Goal: Information Seeking & Learning: Check status

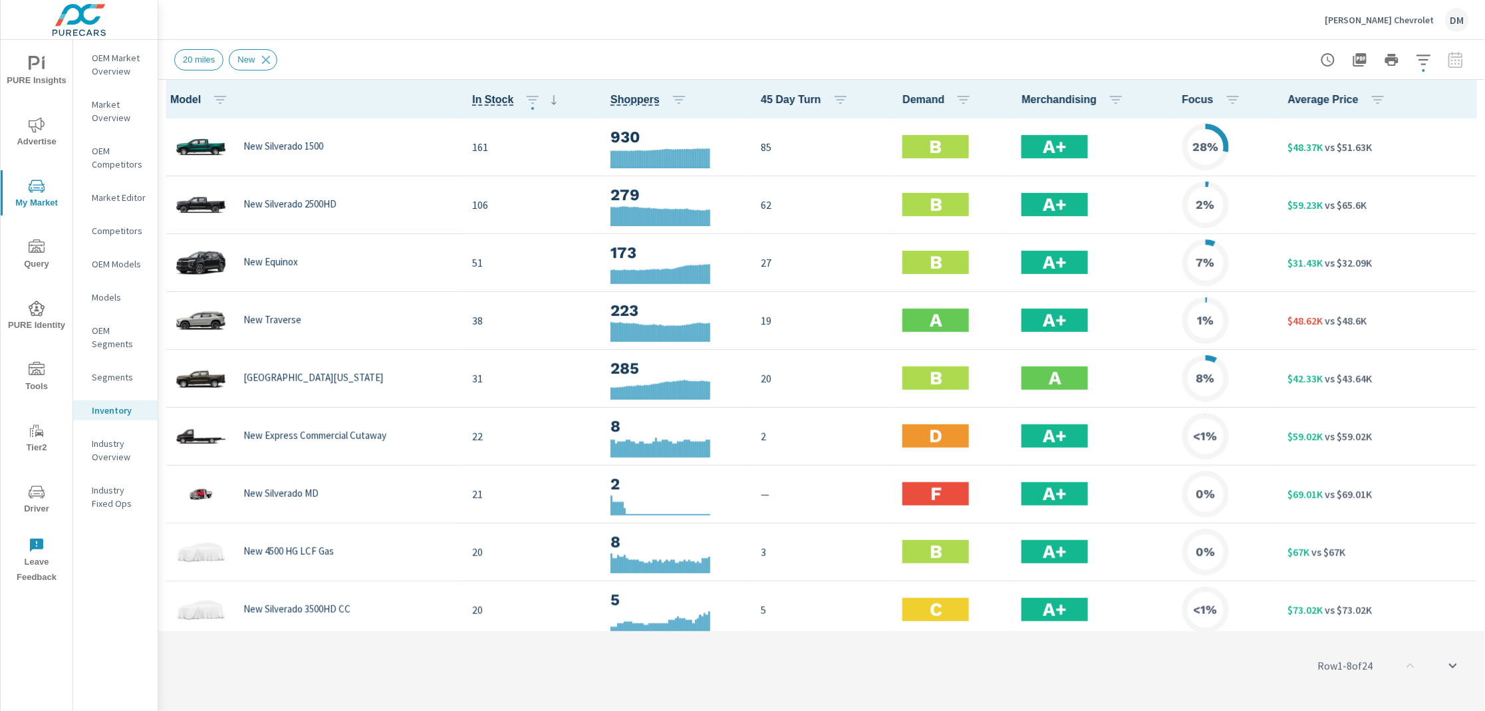
scroll to position [1, 0]
click at [1422, 60] on icon "button" at bounding box center [1423, 60] width 14 height 10
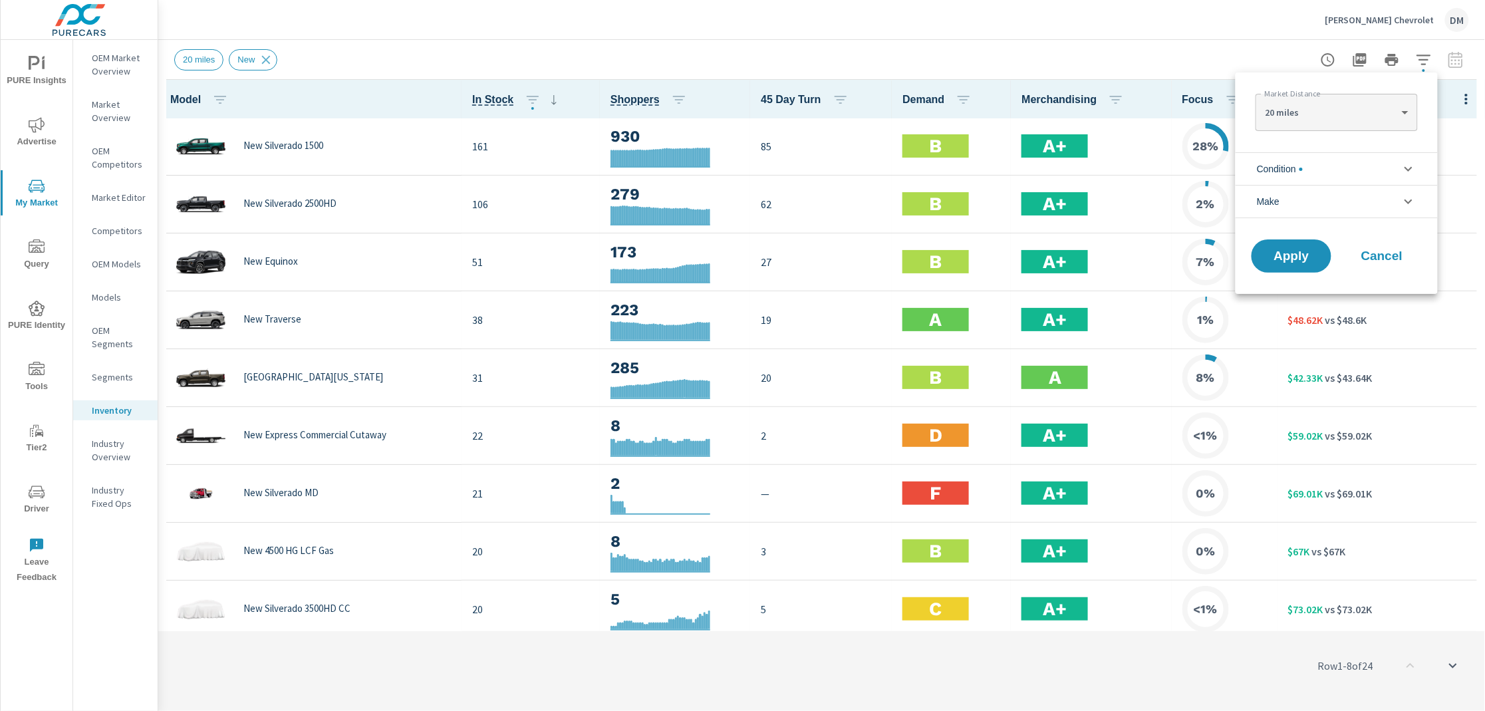
drag, startPoint x: 1215, startPoint y: 49, endPoint x: 1207, endPoint y: 47, distance: 8.4
click at [1216, 49] on div at bounding box center [742, 355] width 1485 height 711
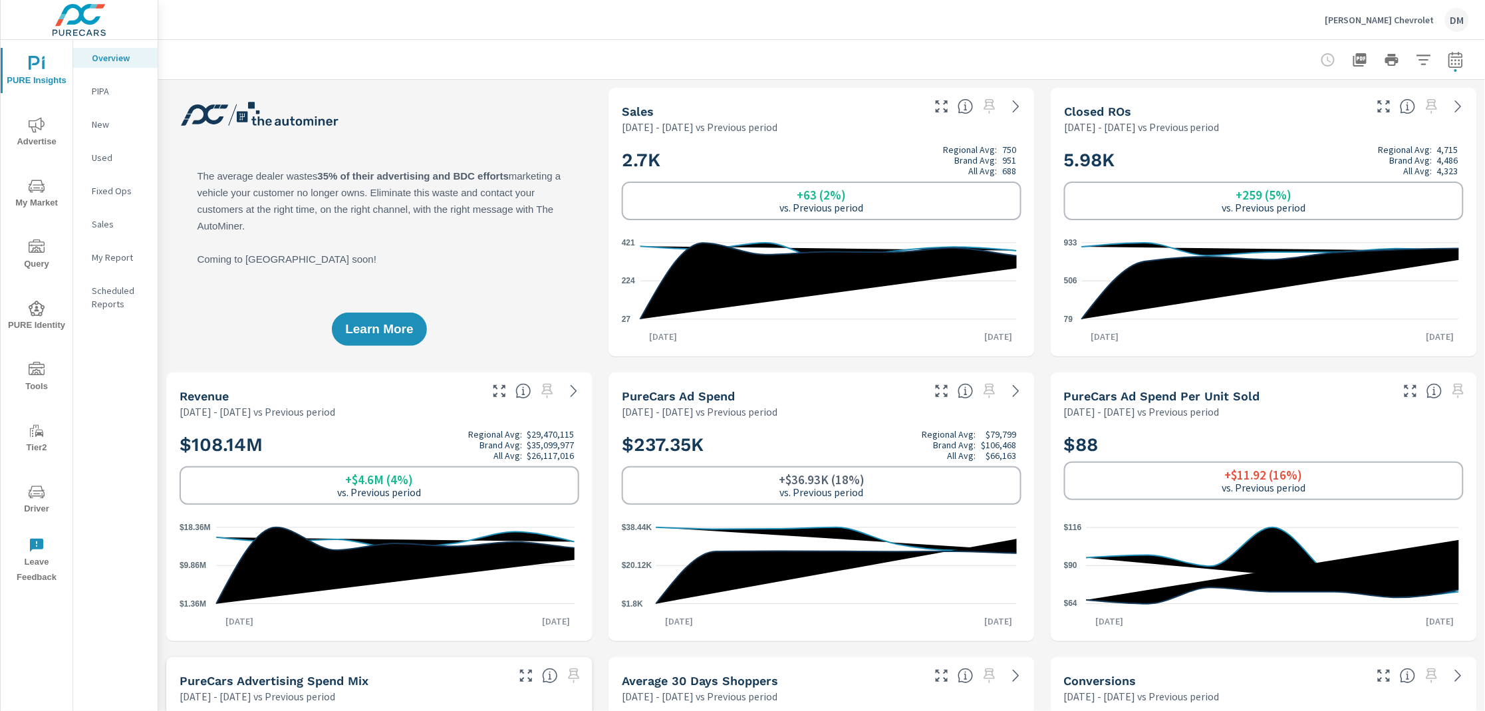
scroll to position [1, 0]
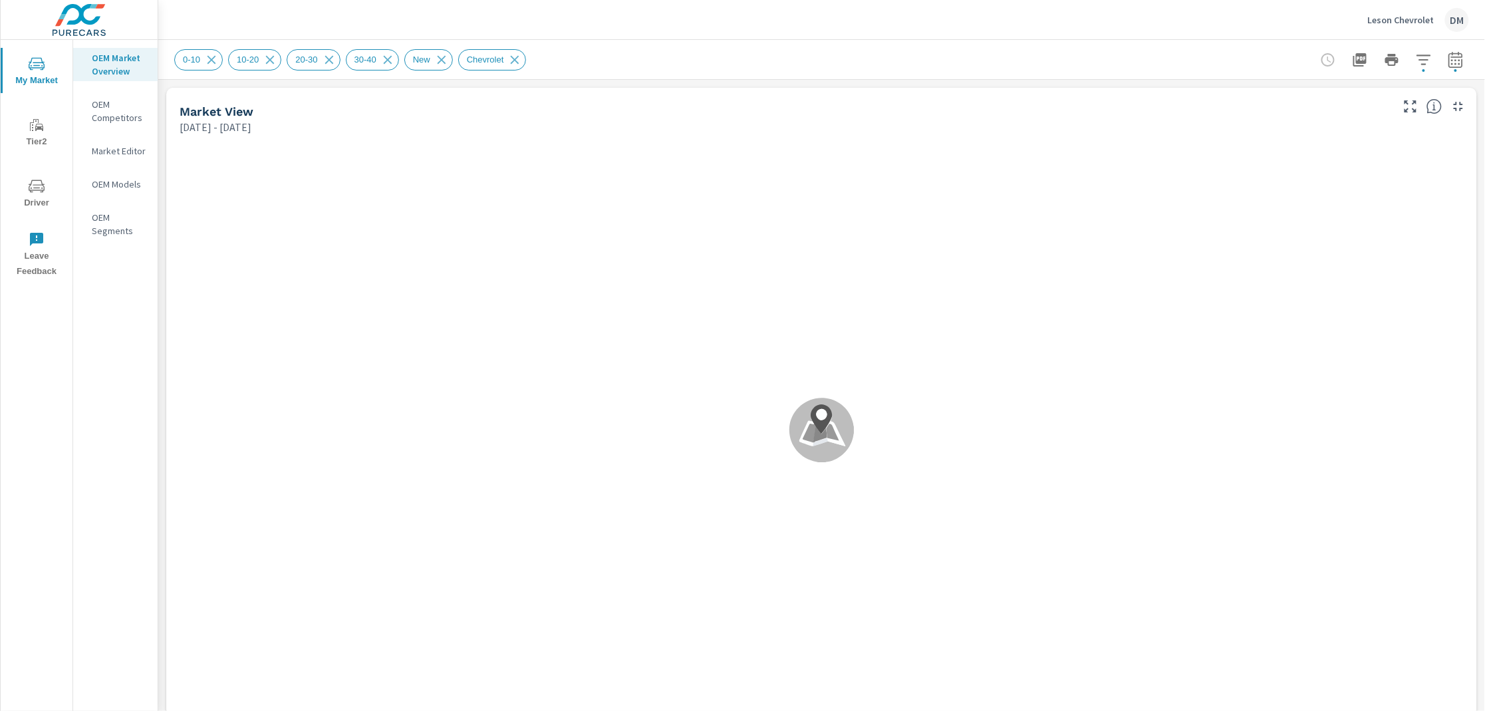
scroll to position [1, 0]
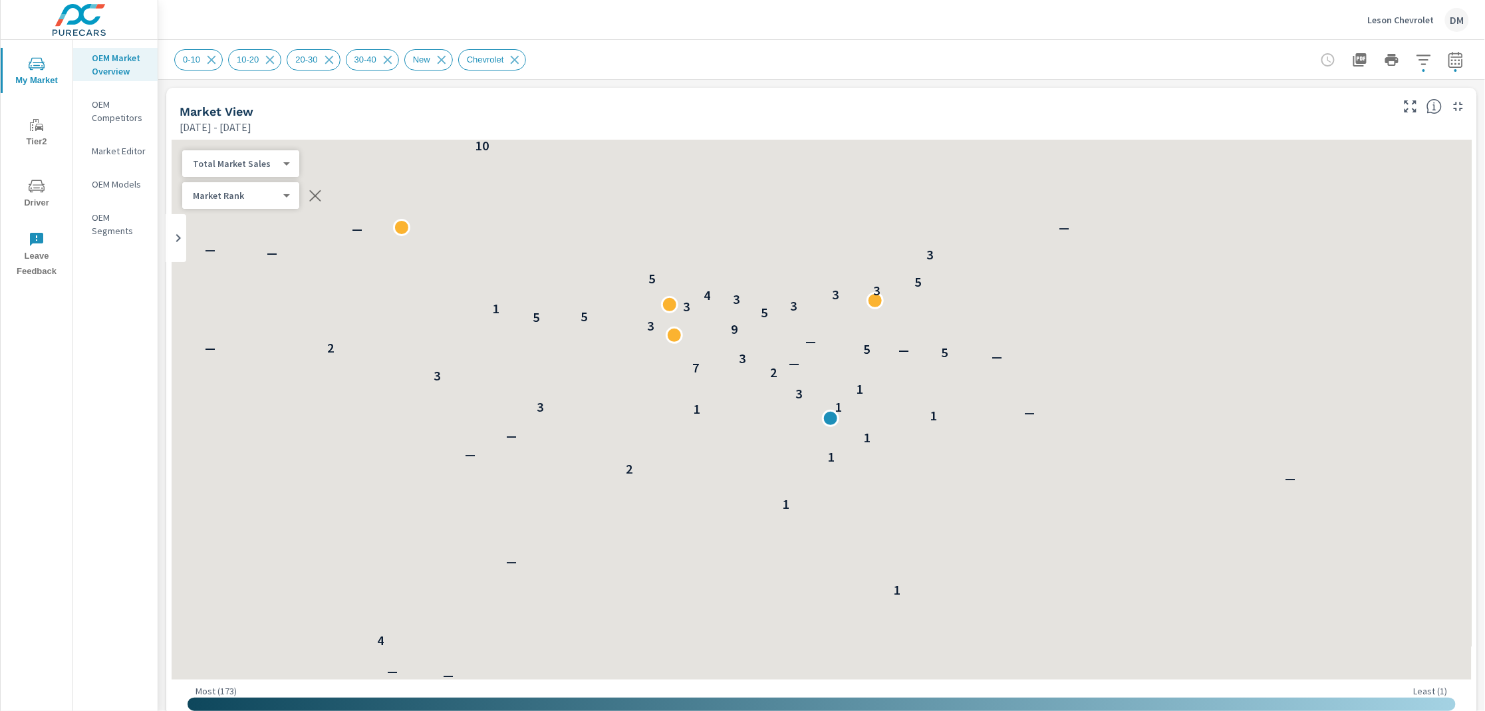
scroll to position [1, 0]
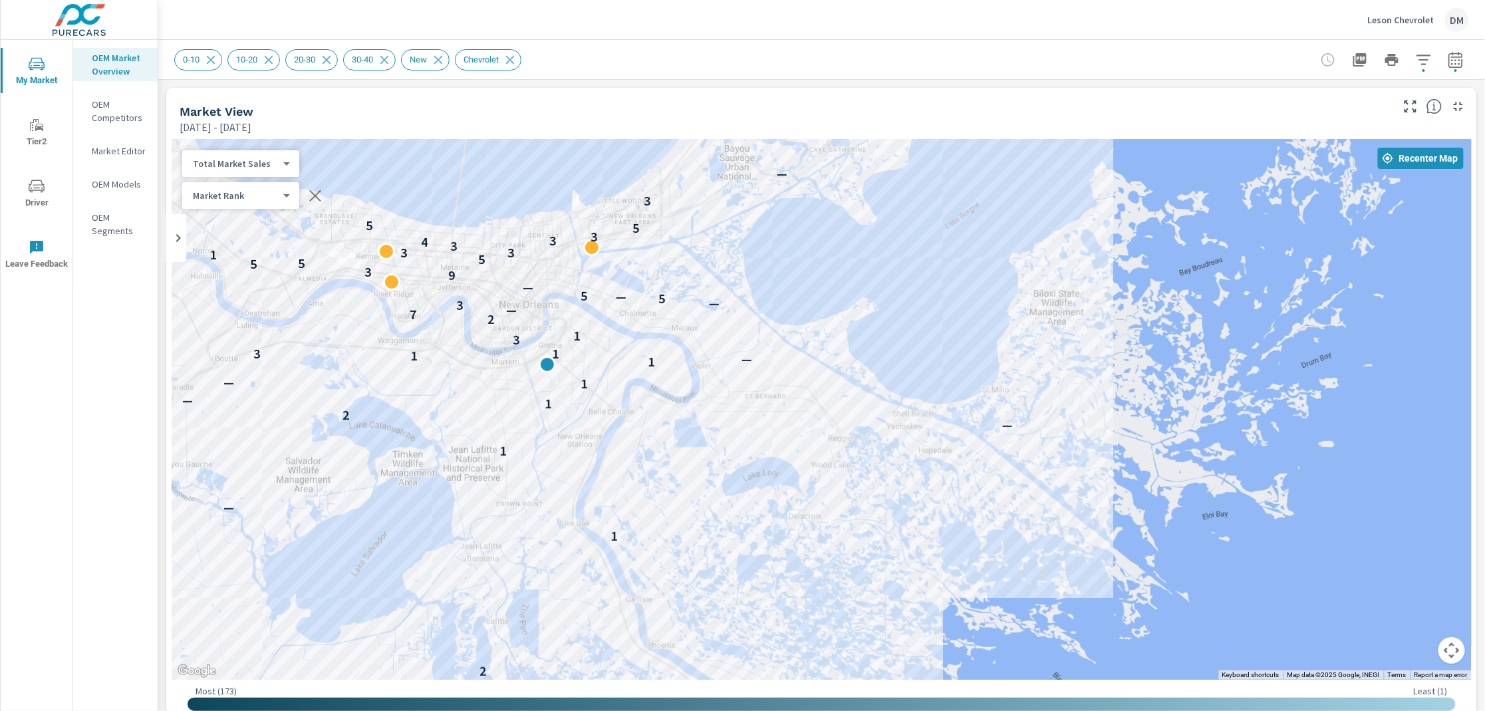
drag, startPoint x: 1063, startPoint y: 415, endPoint x: 761, endPoint y: 453, distance: 304.3
click at [761, 453] on div "— 1 — — — 4 — 1 — 2 — — 4 1 — 1 — 2 1 — 1 — 1 — 1 1 3 3 1 3 2 7 — 3 — 5 — 5 2 —…" at bounding box center [1021, 725] width 990 height 557
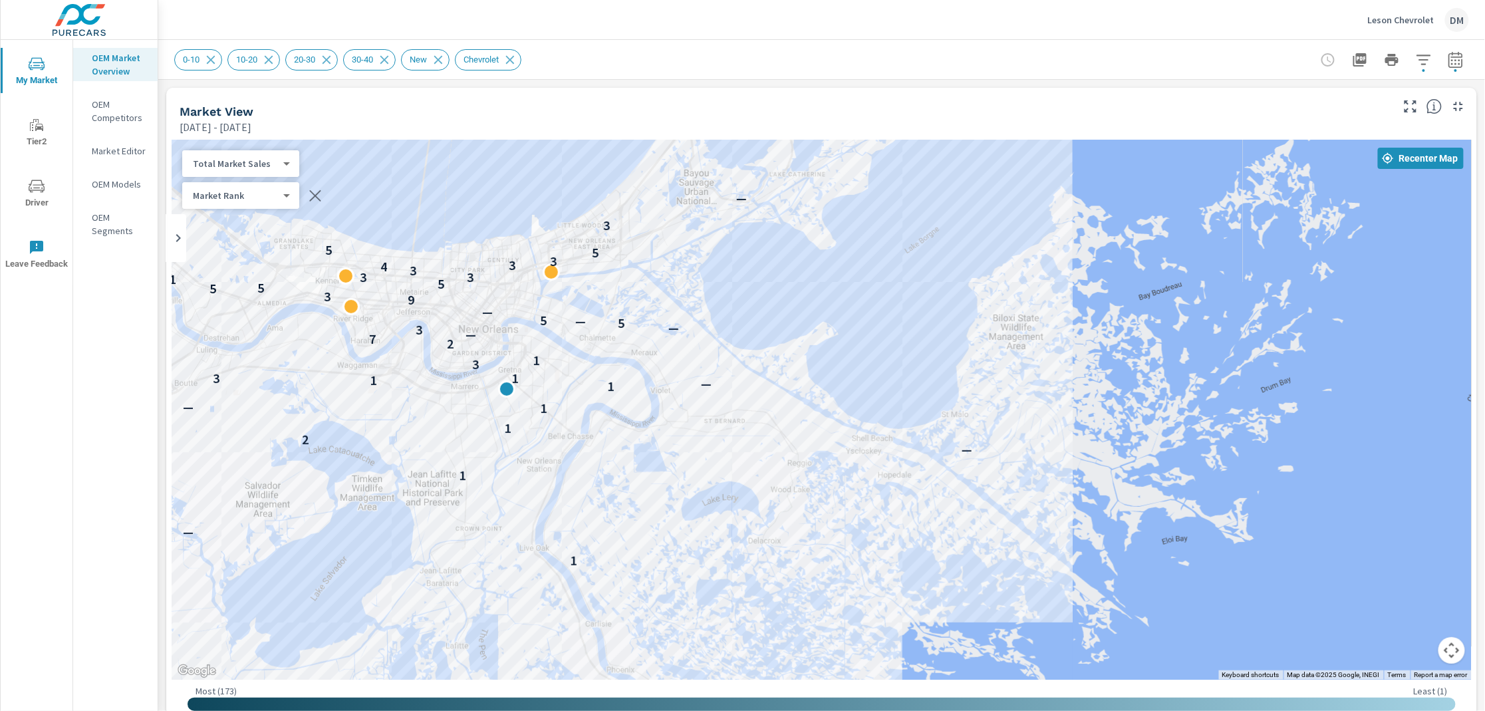
drag, startPoint x: 743, startPoint y: 351, endPoint x: 707, endPoint y: 364, distance: 38.9
click at [704, 378] on div "—" at bounding box center [705, 383] width 17 height 17
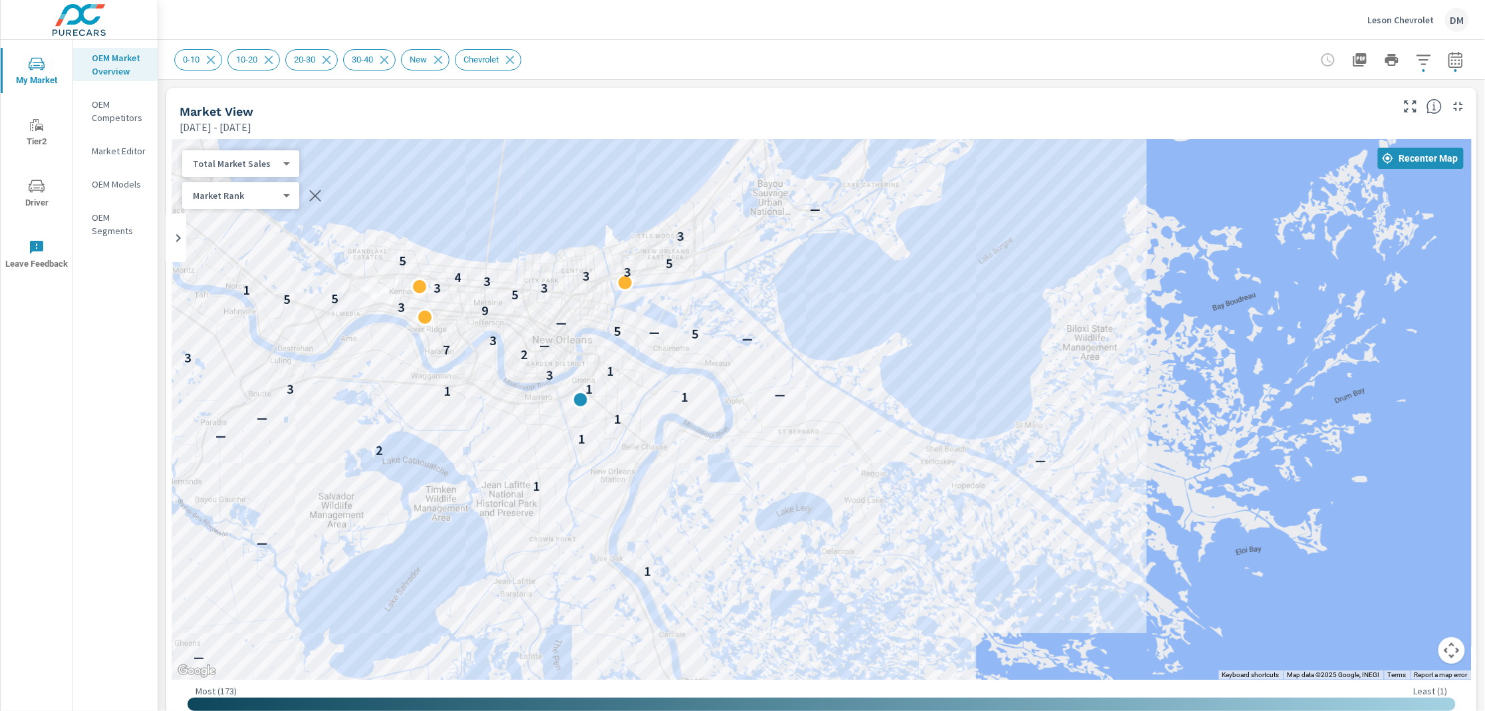
drag, startPoint x: 706, startPoint y: 540, endPoint x: 782, endPoint y: 551, distance: 77.3
click at [782, 551] on div "— 1 — — — 4 — 1 — 2 — — 4 1 — 1 — 2 1 — 1 — 1 — 1 1 3 3 1 3 2 7 — 3 — 5 — 5 2 —…" at bounding box center [822, 410] width 1300 height 540
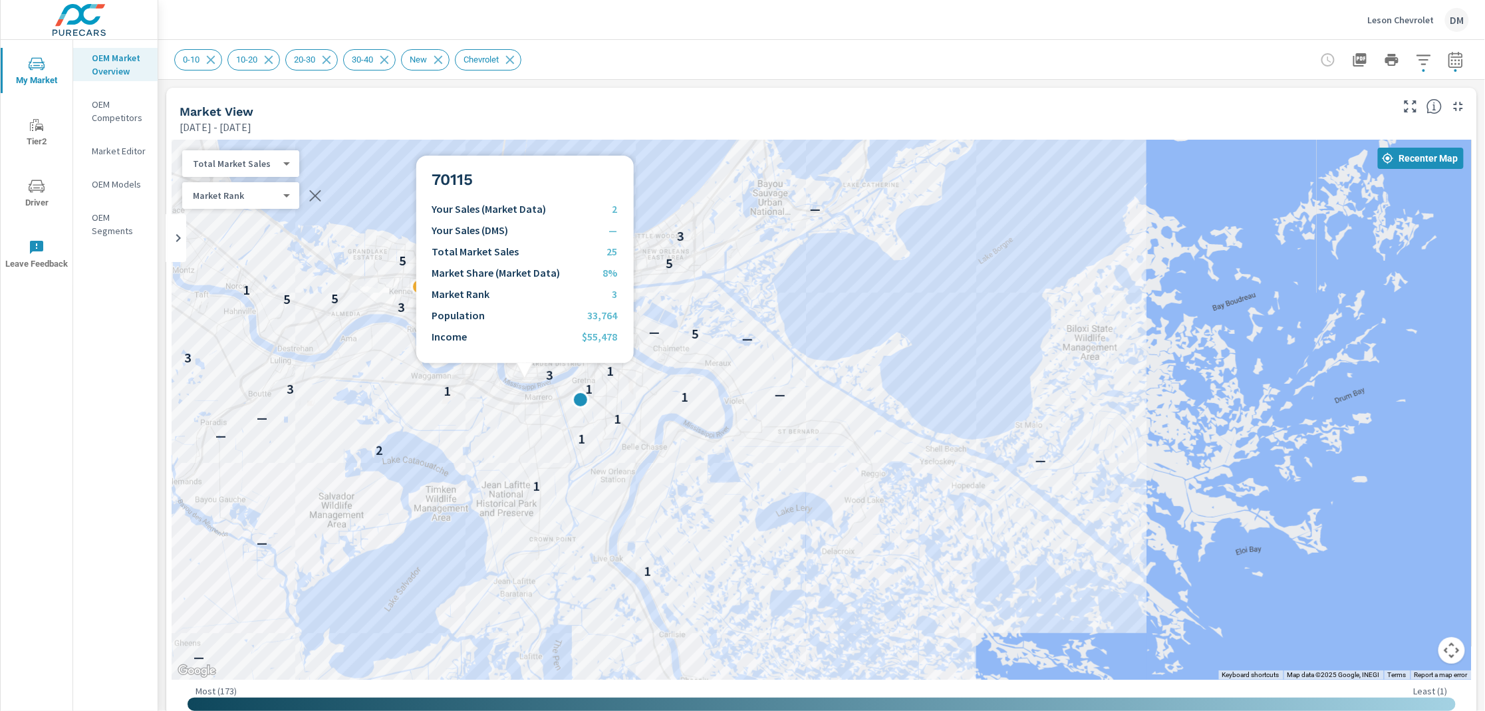
click at [528, 374] on div "— 1 — — — 4 — 1 — 2 — — 4 1 — 1 — 2 1 — 1 — 1 — 1 1 3 3 1 3 2 7 — 3 — 5 — 5 2 —…" at bounding box center [822, 410] width 1300 height 540
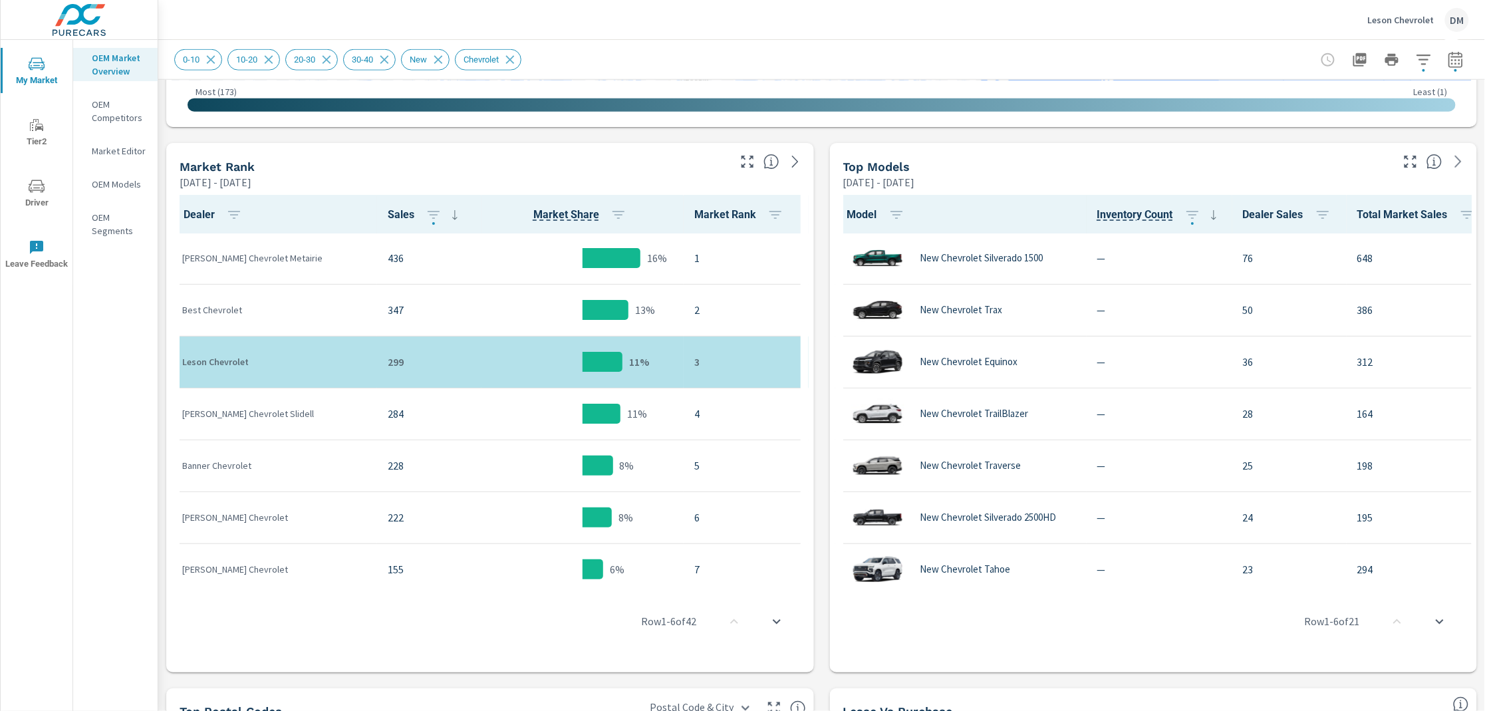
scroll to position [602, 0]
